Goal: Use online tool/utility: Utilize a website feature to perform a specific function

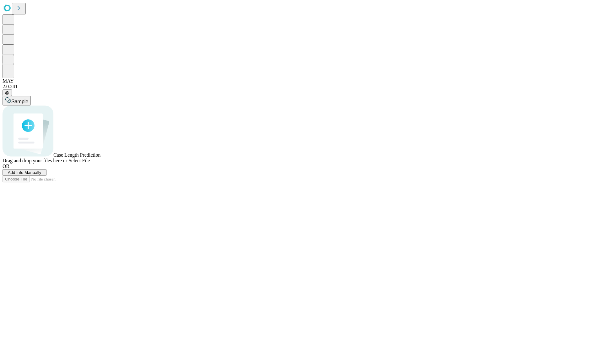
click at [41, 175] on span "Add Info Manually" at bounding box center [25, 172] width 34 height 5
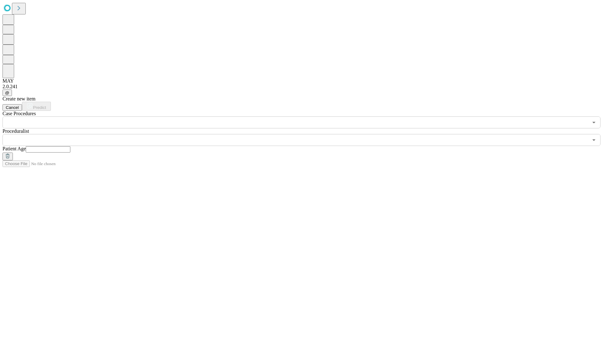
click at [70, 146] on input "text" at bounding box center [48, 149] width 45 height 6
type input "**"
click at [306, 134] on input "text" at bounding box center [295, 140] width 585 height 12
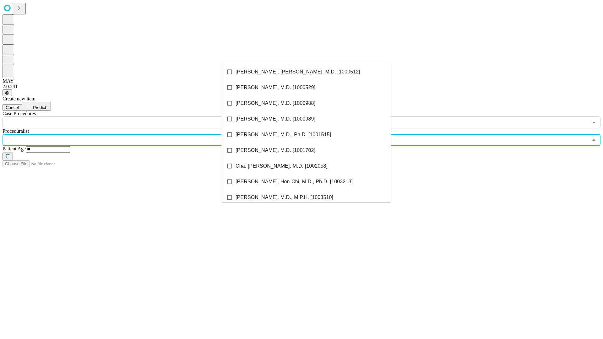
click at [306, 72] on li "[PERSON_NAME], [PERSON_NAME], M.D. [1000512]" at bounding box center [306, 72] width 170 height 16
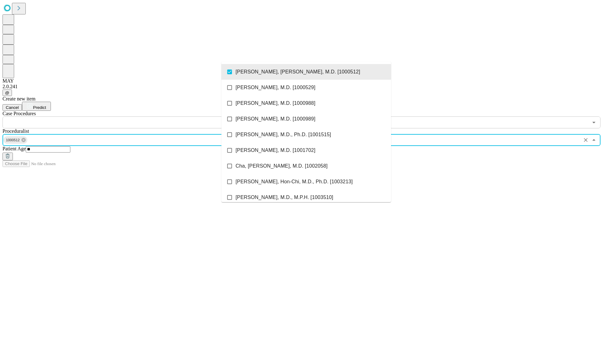
click at [132, 116] on input "text" at bounding box center [295, 122] width 585 height 12
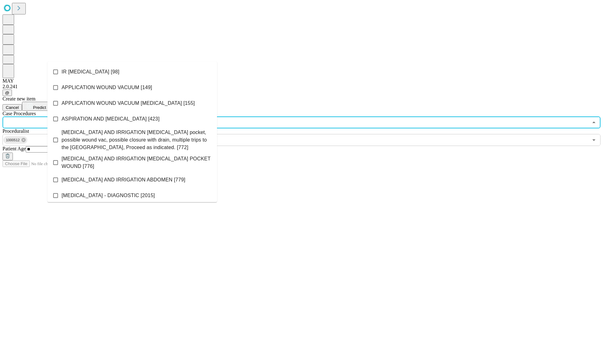
click at [132, 72] on li "IR [MEDICAL_DATA] [98]" at bounding box center [132, 72] width 170 height 16
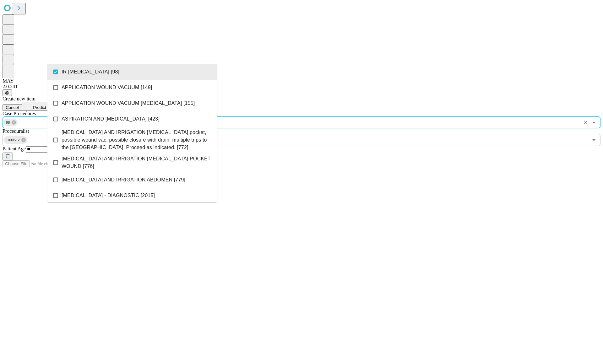
click at [46, 105] on span "Predict" at bounding box center [39, 107] width 13 height 5
